Goal: Use online tool/utility: Utilize a website feature to perform a specific function

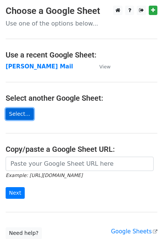
click at [13, 116] on link "Select..." at bounding box center [20, 114] width 28 height 12
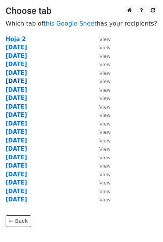
click at [14, 83] on strong "24 Sept" at bounding box center [16, 81] width 21 height 7
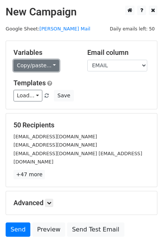
click at [51, 67] on link "Copy/paste..." at bounding box center [37, 66] width 46 height 12
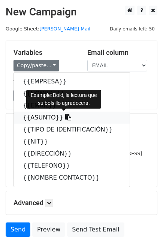
click at [65, 116] on icon at bounding box center [68, 117] width 6 height 6
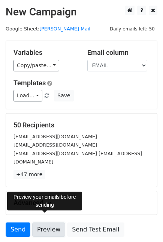
click at [49, 222] on link "Preview" at bounding box center [48, 229] width 33 height 14
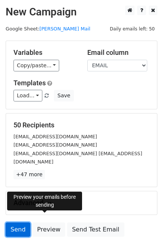
click at [19, 222] on link "Send" at bounding box center [18, 229] width 25 height 14
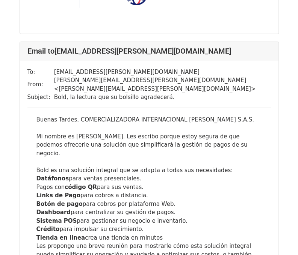
scroll to position [1652, 0]
